Goal: Information Seeking & Learning: Learn about a topic

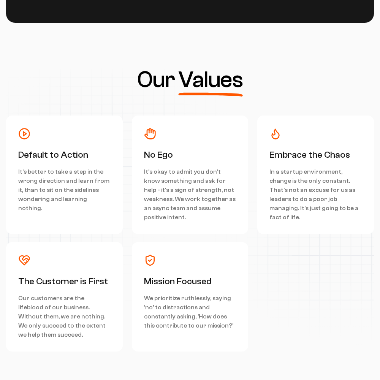
scroll to position [3417, 0]
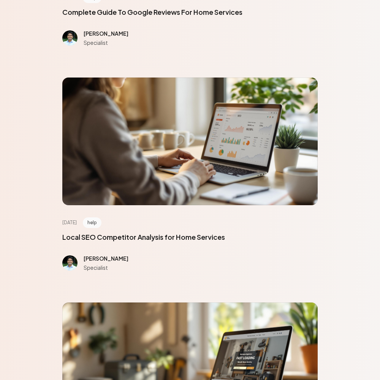
scroll to position [3417, 0]
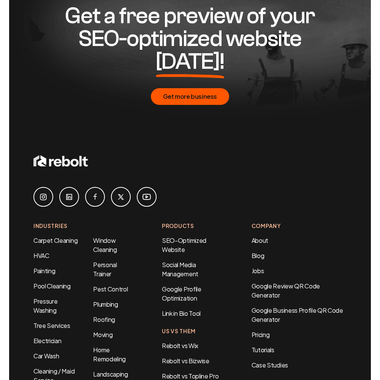
scroll to position [510, 0]
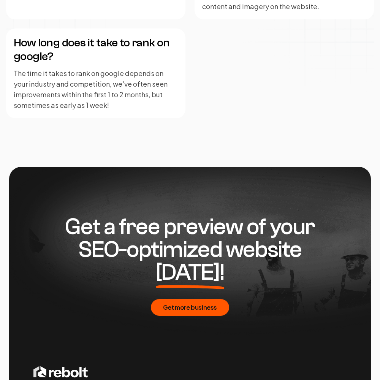
scroll to position [1849, 0]
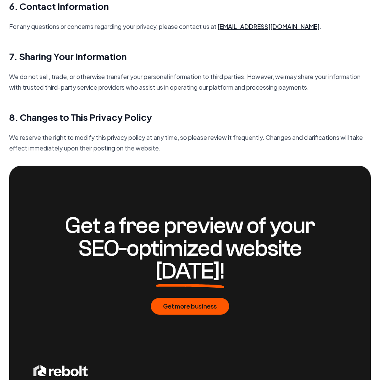
scroll to position [1099, 0]
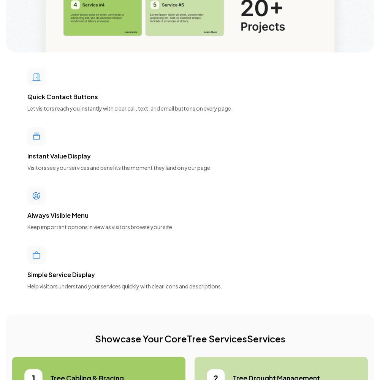
scroll to position [3417, 0]
